Goal: Task Accomplishment & Management: Use online tool/utility

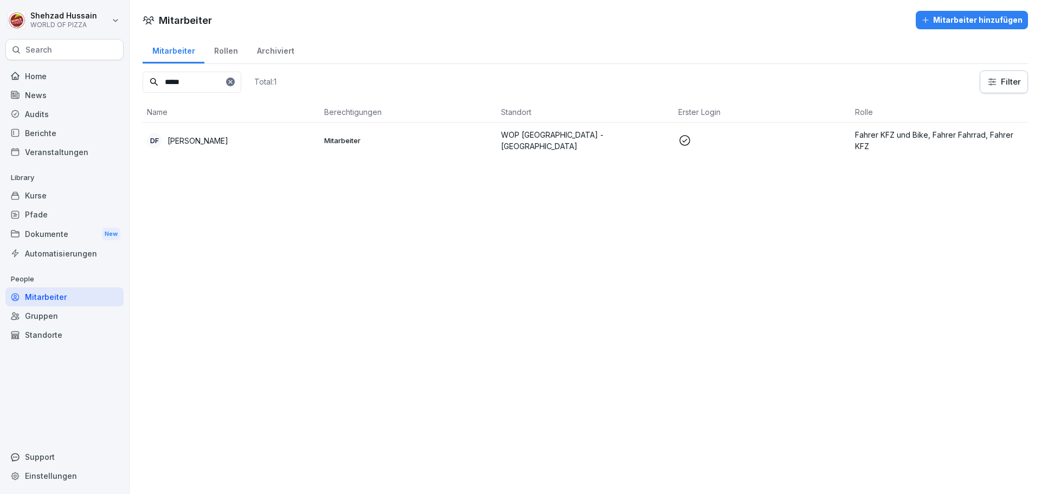
click at [51, 195] on div "Kurse" at bounding box center [64, 195] width 118 height 19
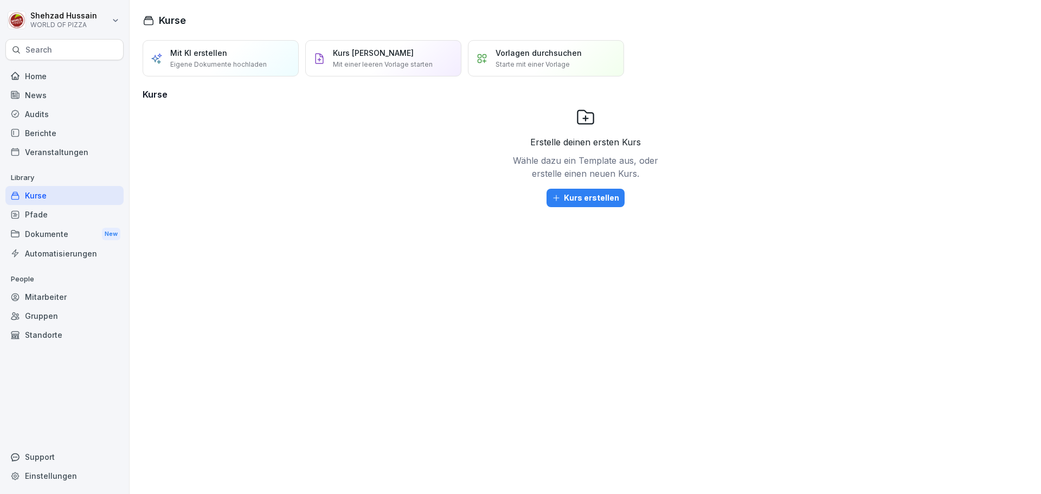
click at [75, 159] on div "Veranstaltungen" at bounding box center [64, 152] width 118 height 19
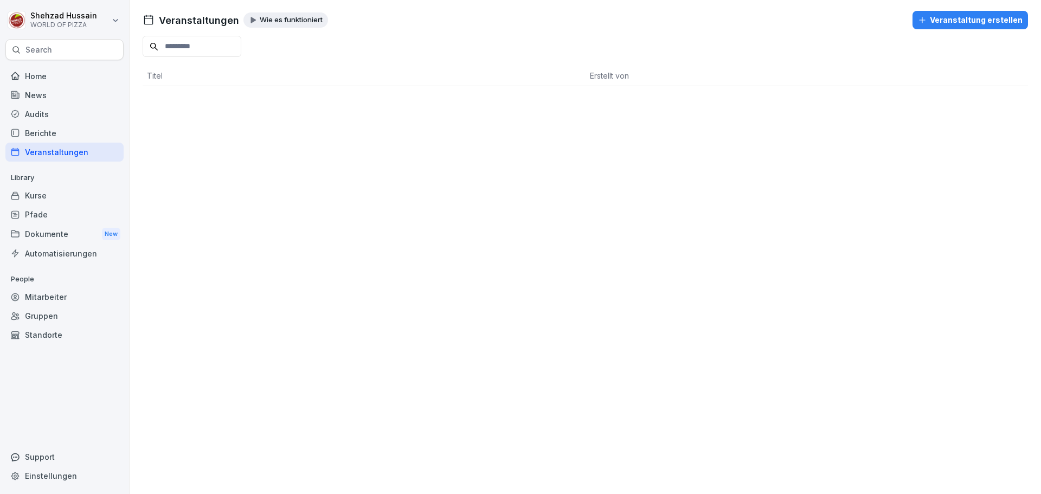
click at [55, 131] on div "Berichte" at bounding box center [64, 133] width 118 height 19
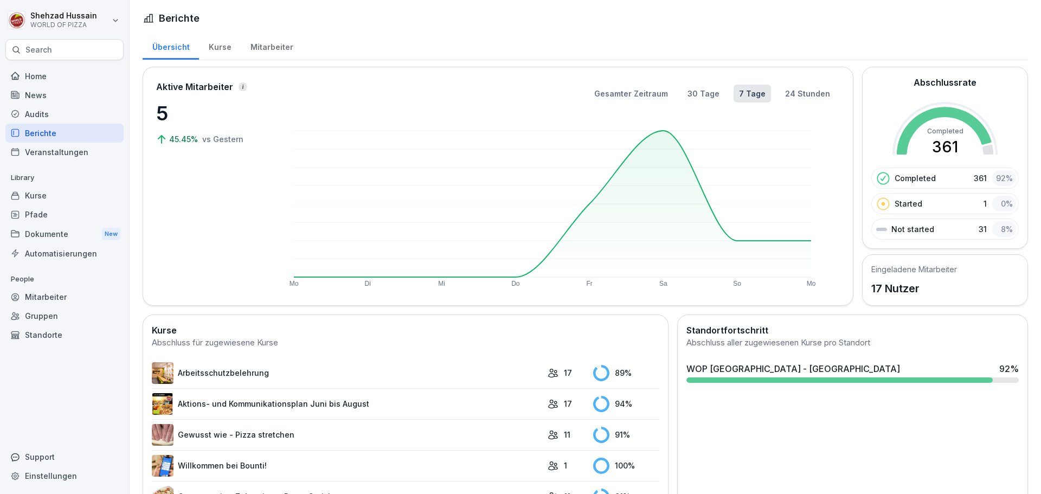
click at [49, 111] on div "Audits" at bounding box center [64, 114] width 118 height 19
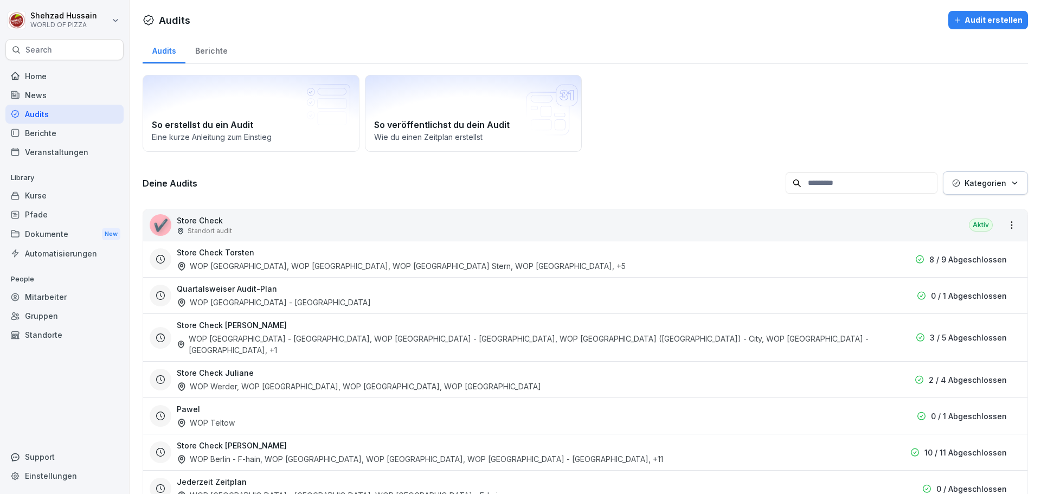
click at [727, 251] on div "Store Check Torsten WOP [GEOGRAPHIC_DATA], WOP [GEOGRAPHIC_DATA], WOP [GEOGRAPH…" at bounding box center [524, 259] width 695 height 25
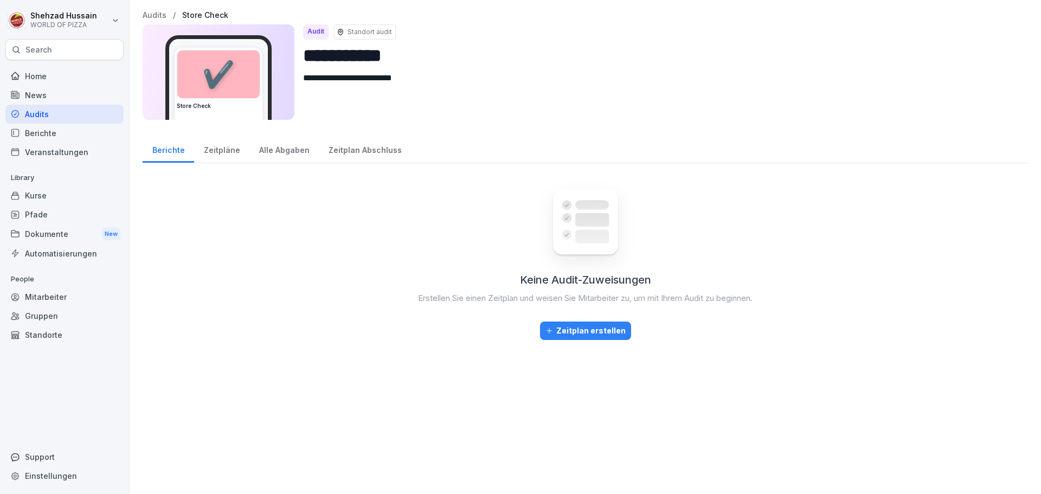
click at [49, 115] on div "Audits" at bounding box center [64, 114] width 118 height 19
click at [50, 115] on div "Audits" at bounding box center [64, 114] width 118 height 19
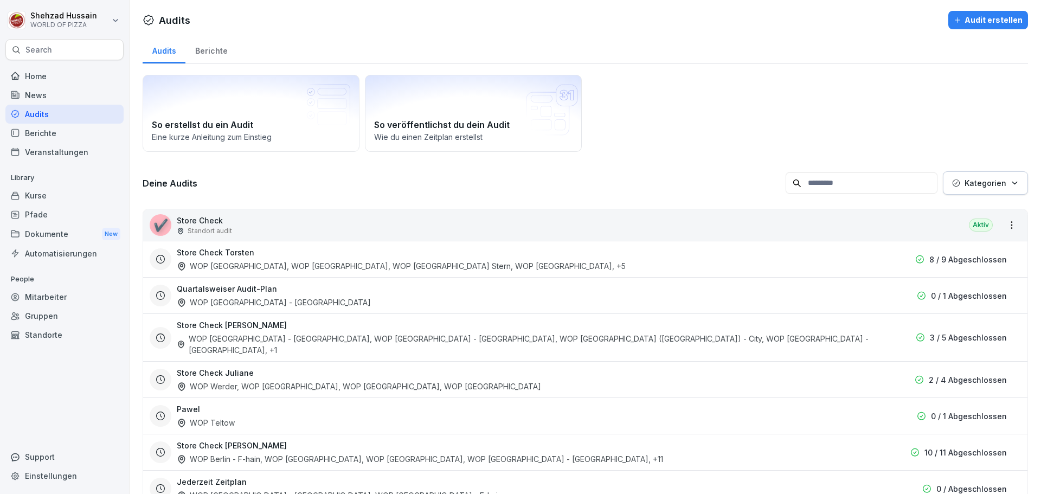
click at [1005, 170] on div "So erstellst du ein Audit Eine kurze Anleitung zum Einstieg So veröffentlichst …" at bounding box center [586, 317] width 886 height 488
click at [1007, 177] on button "Kategorien" at bounding box center [985, 182] width 85 height 23
click at [1011, 183] on button "Kategorien" at bounding box center [985, 182] width 85 height 23
click at [969, 228] on div "Aktiv" at bounding box center [981, 225] width 24 height 13
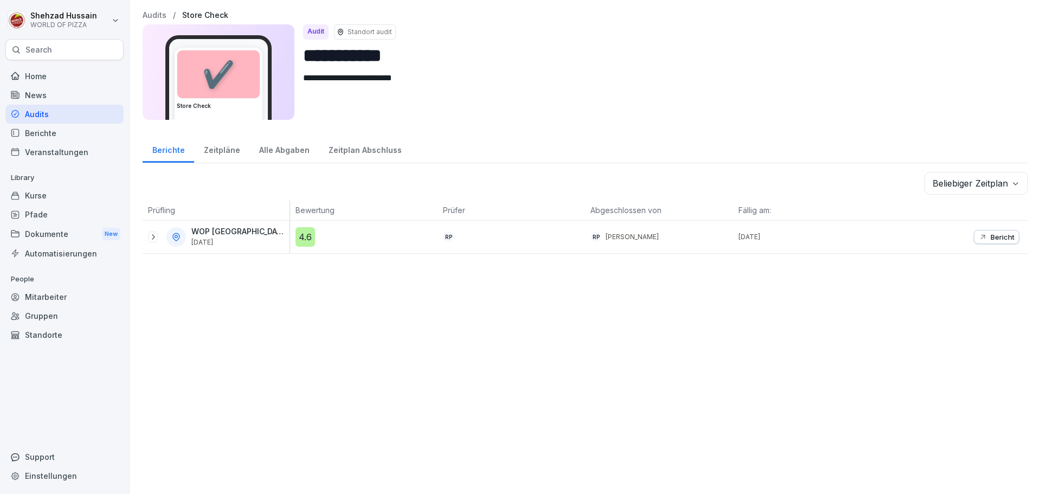
click at [943, 254] on div "**********" at bounding box center [586, 247] width 912 height 494
click at [421, 239] on div "4.6" at bounding box center [367, 237] width 142 height 20
click at [521, 237] on div "RP" at bounding box center [514, 237] width 142 height 11
click at [1001, 241] on p "Bericht" at bounding box center [1003, 237] width 24 height 9
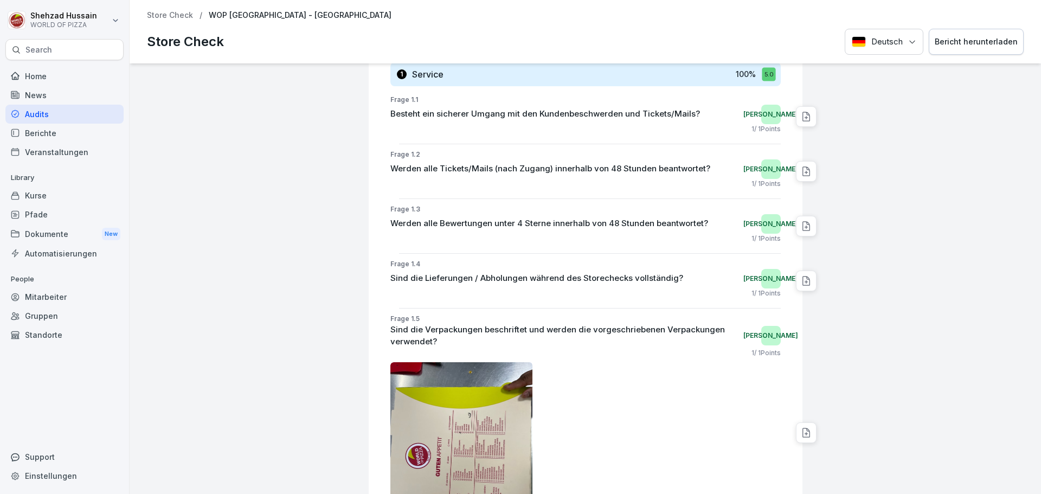
scroll to position [434, 0]
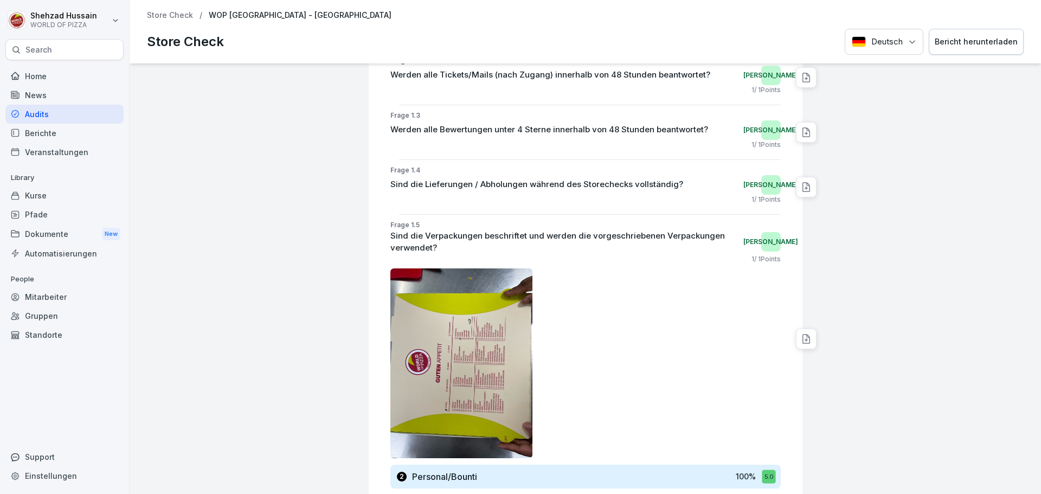
click at [475, 343] on img at bounding box center [461, 363] width 143 height 190
click at [466, 349] on img at bounding box center [461, 363] width 143 height 190
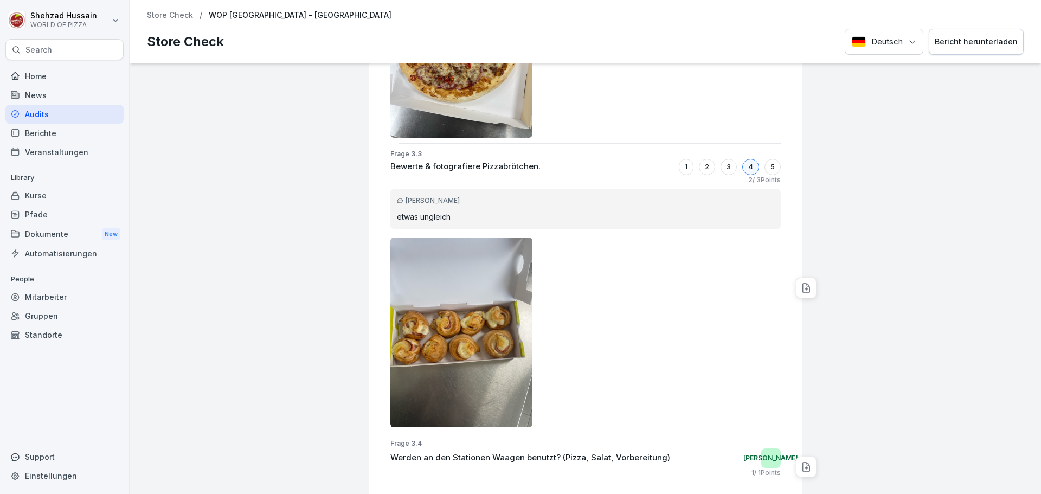
scroll to position [2385, 0]
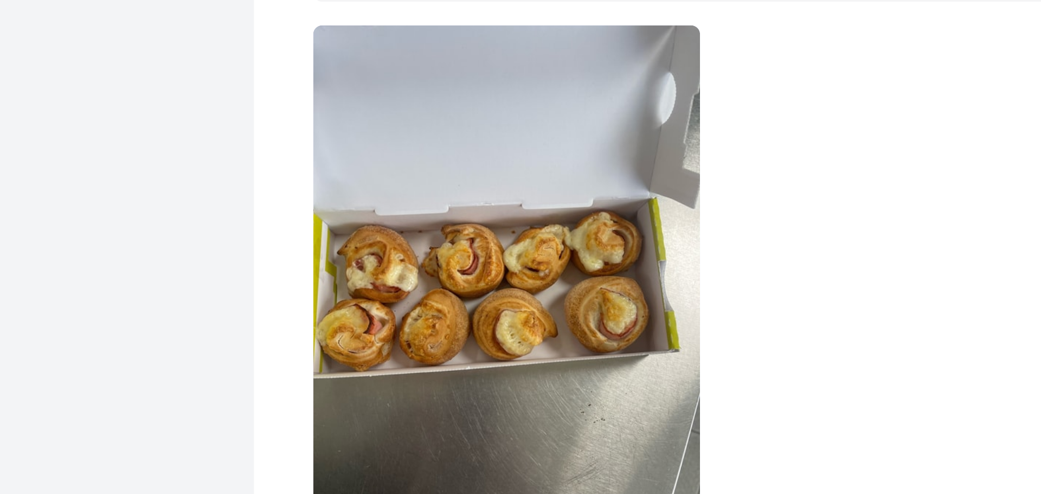
drag, startPoint x: 443, startPoint y: 364, endPoint x: 504, endPoint y: 357, distance: 61.7
click at [507, 360] on img at bounding box center [461, 334] width 143 height 190
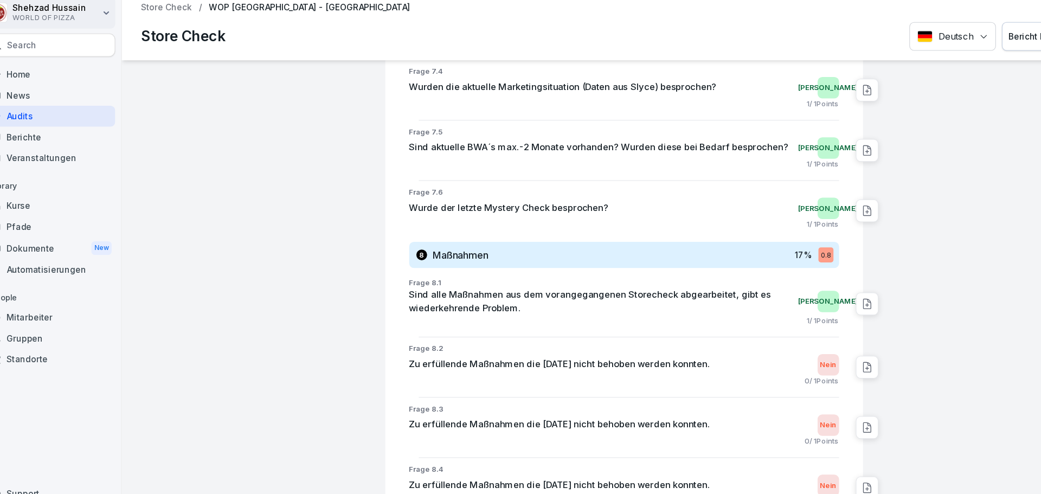
scroll to position [12522, 0]
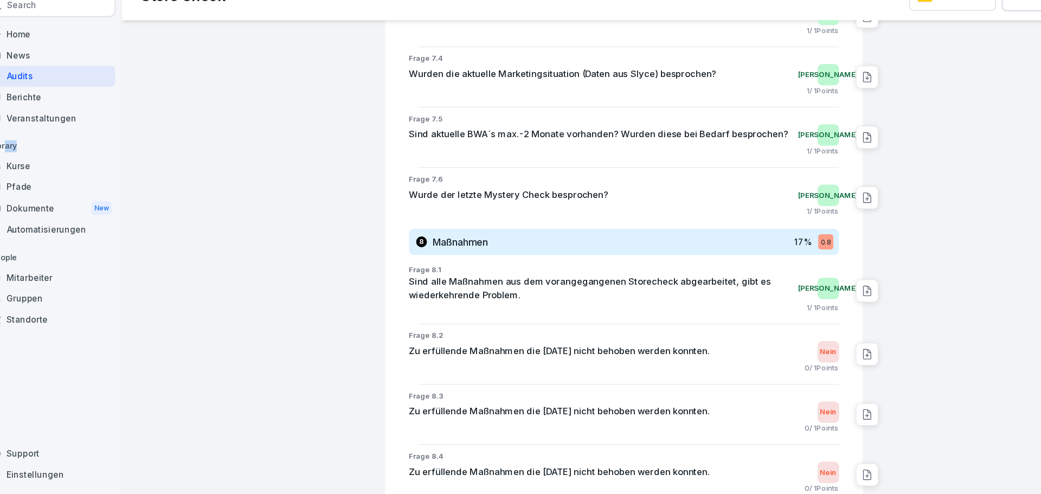
drag, startPoint x: 24, startPoint y: 168, endPoint x: 210, endPoint y: 200, distance: 188.7
click at [201, 200] on div "[PERSON_NAME] WORLD OF PIZZA Search Home News Audits Berichte Veranstaltungen L…" at bounding box center [520, 247] width 1041 height 494
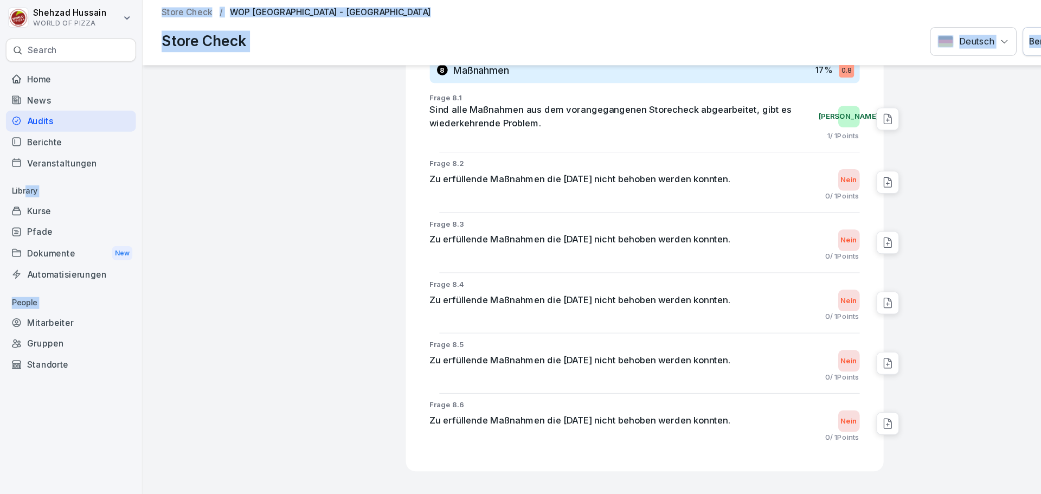
scroll to position [12720, 0]
